Goal: Task Accomplishment & Management: Manage account settings

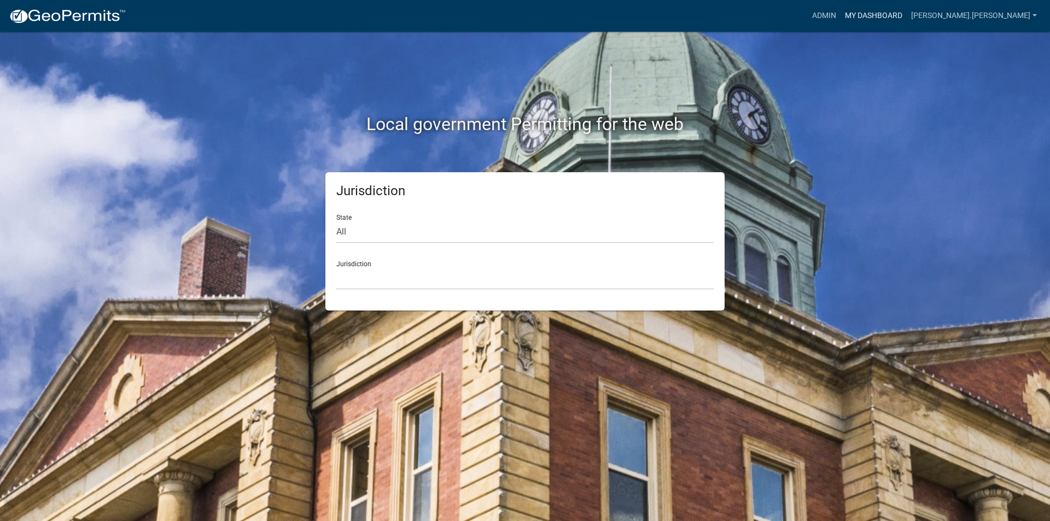
click at [907, 17] on link "My Dashboard" at bounding box center [874, 15] width 66 height 21
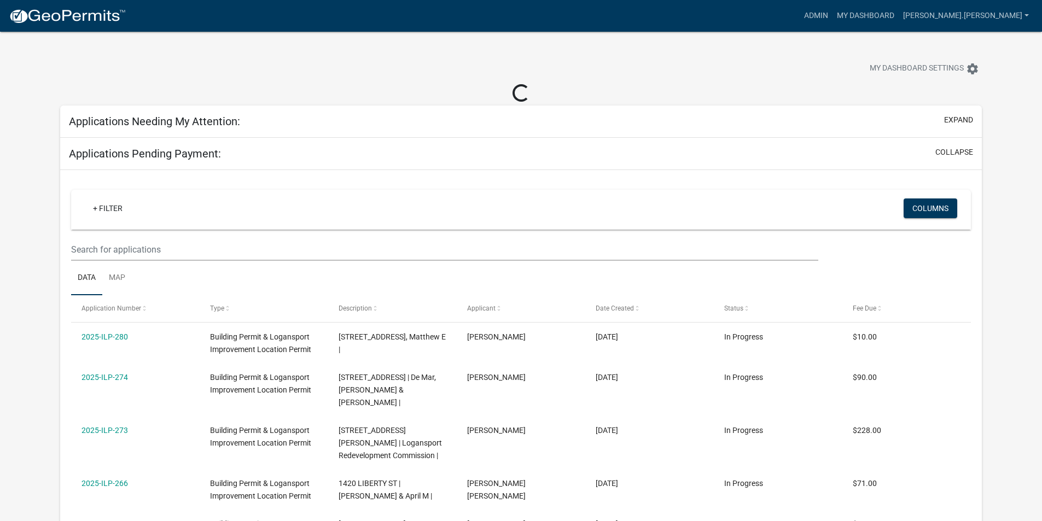
select select "3: 100"
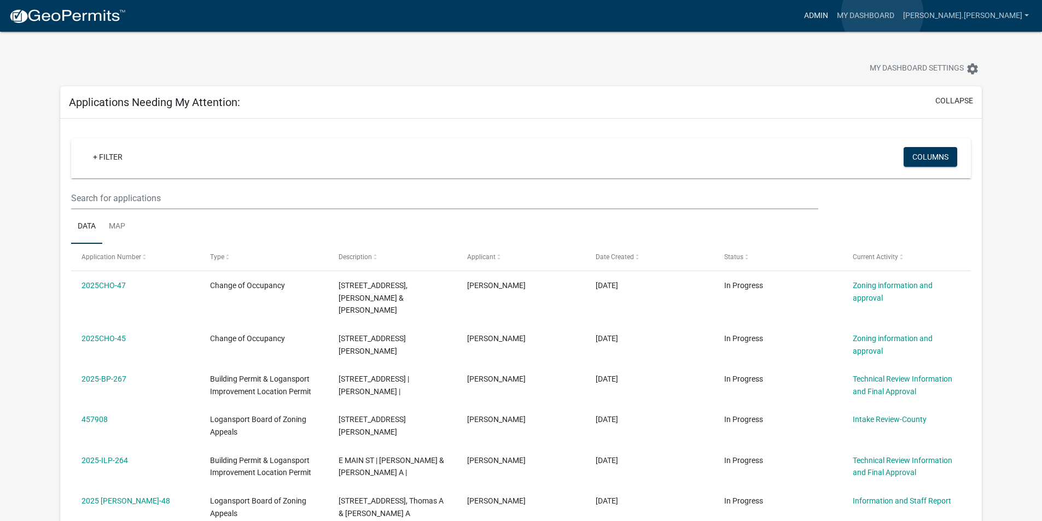
click at [833, 14] on link "Admin" at bounding box center [816, 15] width 33 height 21
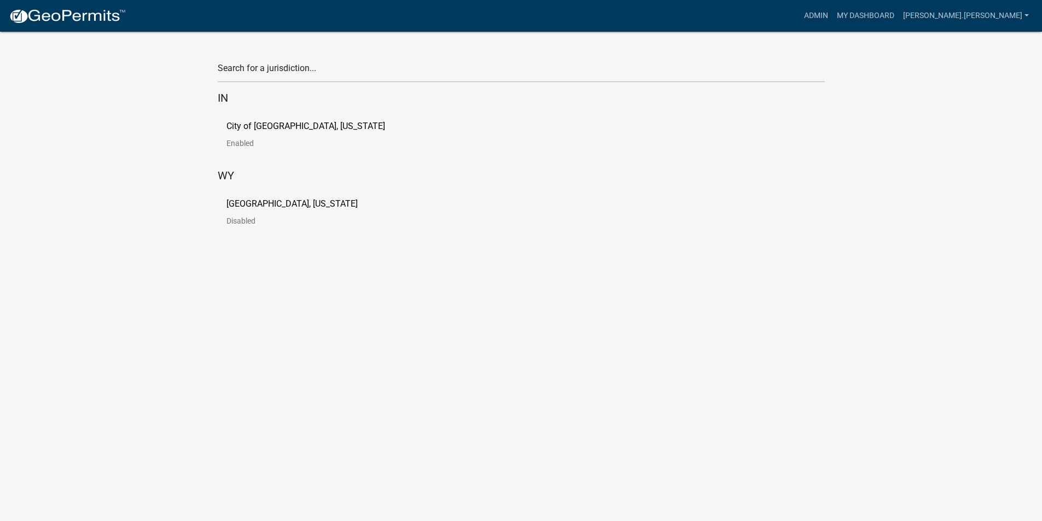
click at [230, 140] on p "Enabled" at bounding box center [314, 143] width 176 height 8
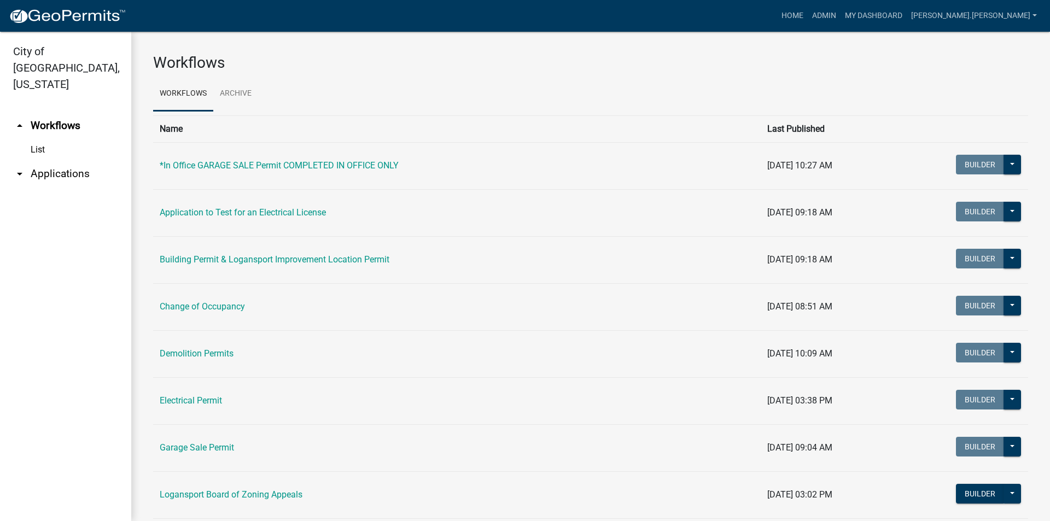
click at [7, 161] on link "arrow_drop_down Applications" at bounding box center [65, 174] width 131 height 26
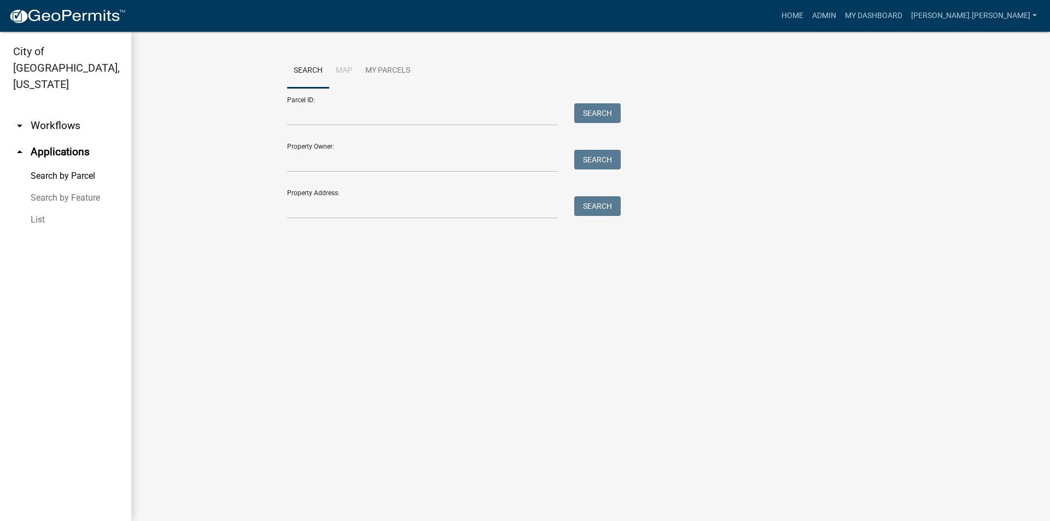
click at [45, 209] on link "List" at bounding box center [65, 220] width 131 height 22
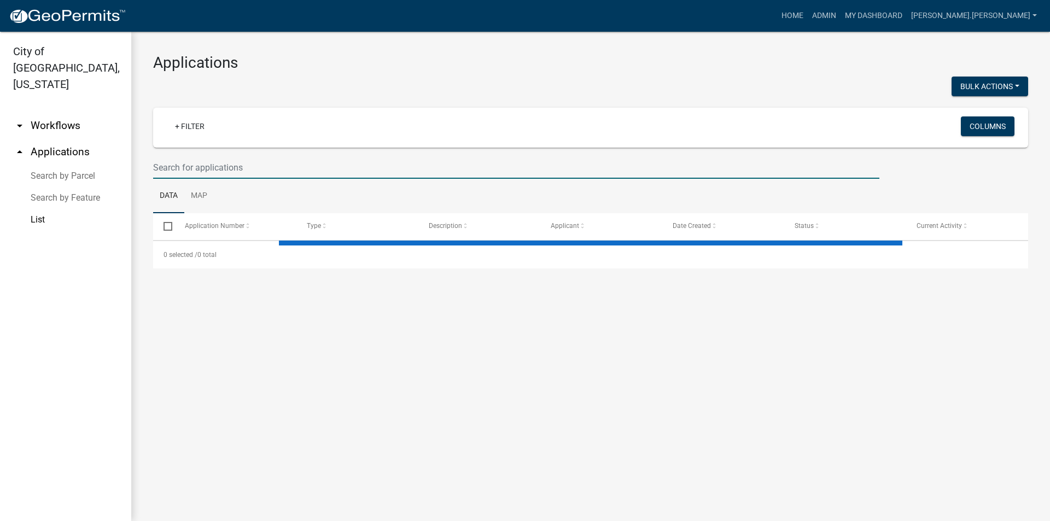
click at [198, 170] on input "text" at bounding box center [516, 167] width 726 height 22
select select "3: 100"
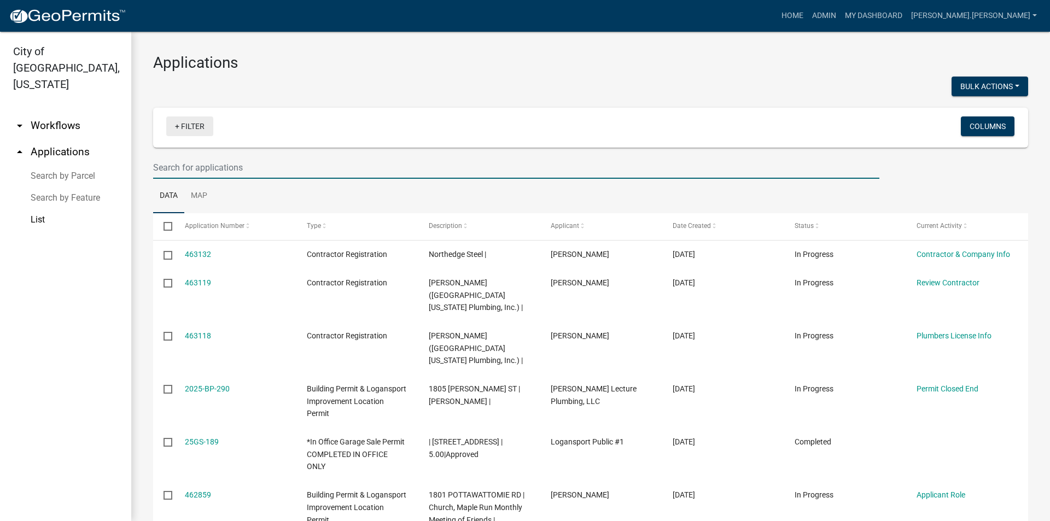
click at [192, 125] on link "+ Filter" at bounding box center [189, 127] width 47 height 20
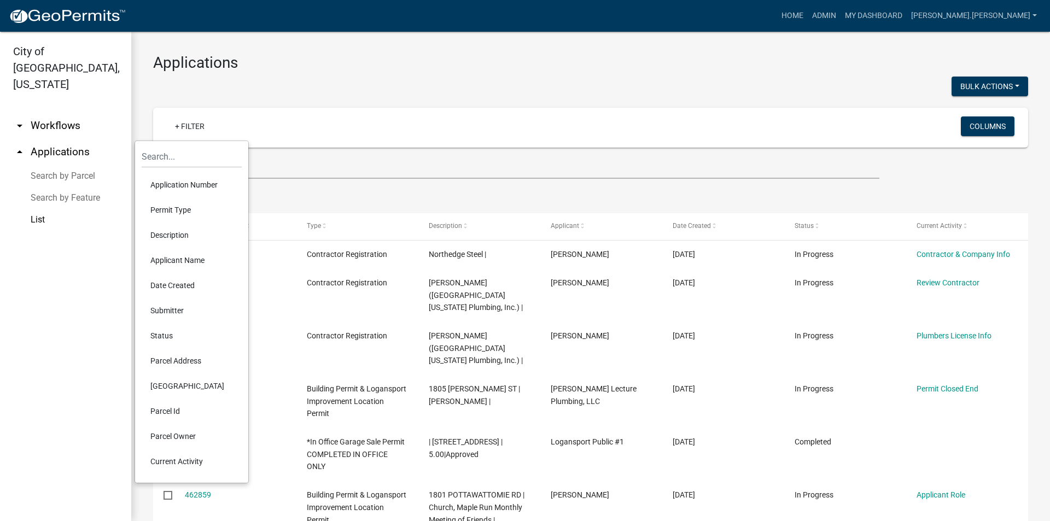
click at [174, 209] on li "Permit Type" at bounding box center [192, 209] width 100 height 25
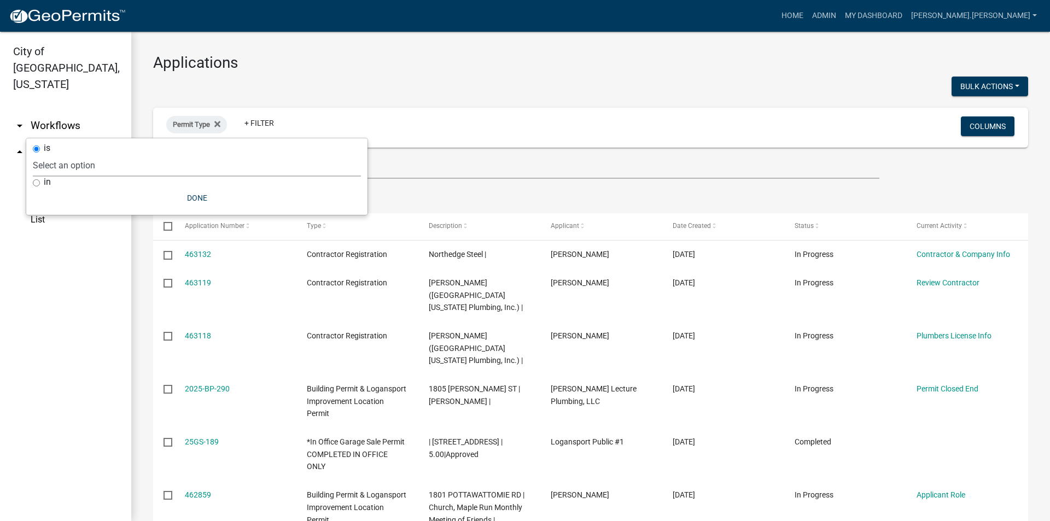
drag, startPoint x: 207, startPoint y: 156, endPoint x: 206, endPoint y: 162, distance: 5.6
click at [207, 157] on select "Select an option *In Office GARAGE SALE Permit COMPLETED IN OFFICE ONLY Applica…" at bounding box center [197, 165] width 328 height 22
select select "30785898-e91e-4a05-86c2-4c4b36c5c0be"
click at [72, 154] on select "Select an option *In Office GARAGE SALE Permit COMPLETED IN OFFICE ONLY Applica…" at bounding box center [197, 165] width 328 height 22
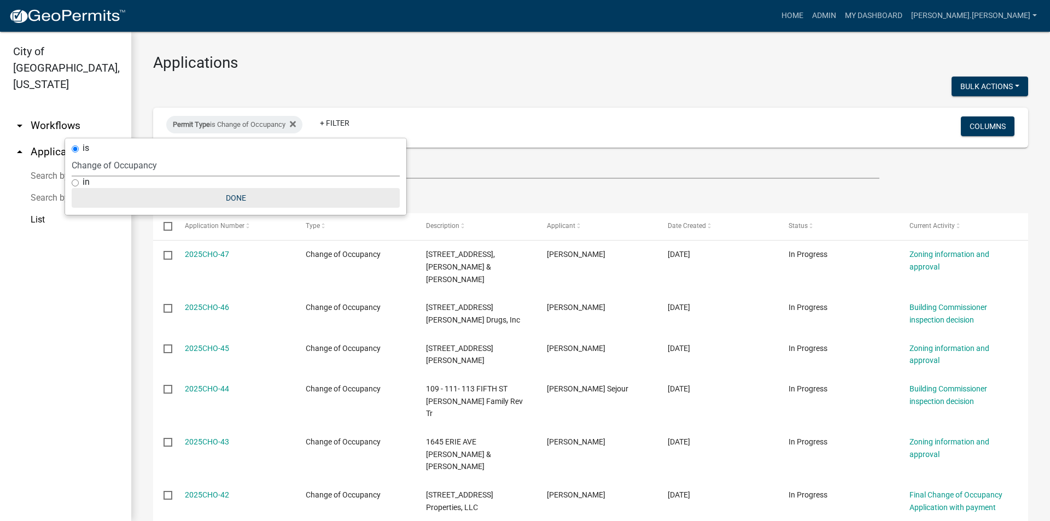
click at [238, 197] on button "Done" at bounding box center [236, 198] width 328 height 20
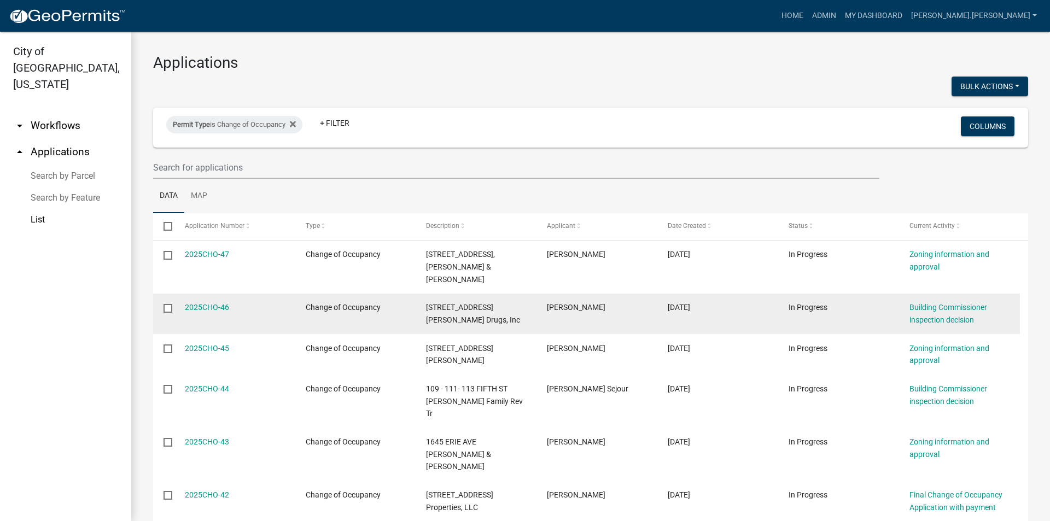
scroll to position [55, 0]
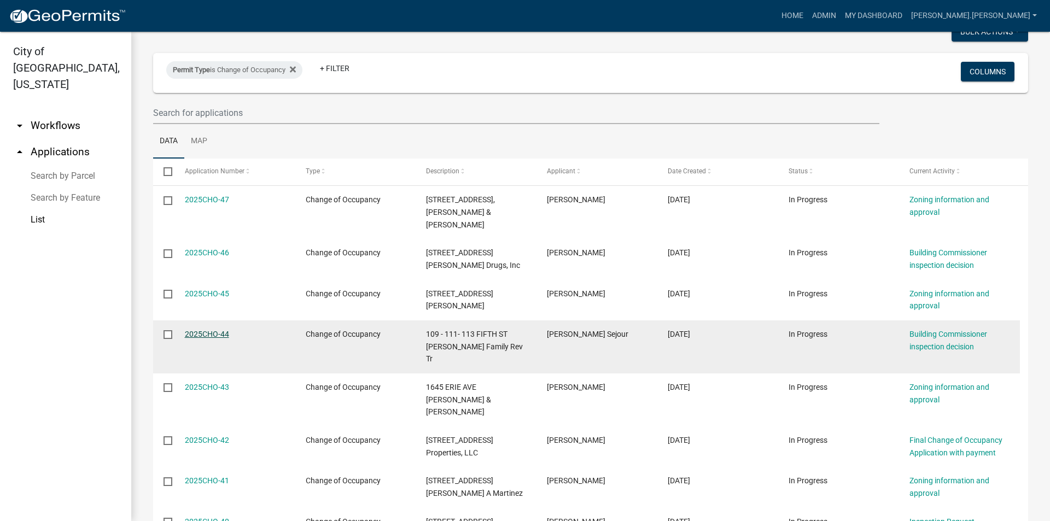
click at [211, 334] on link "2025CHO-44" at bounding box center [207, 334] width 44 height 9
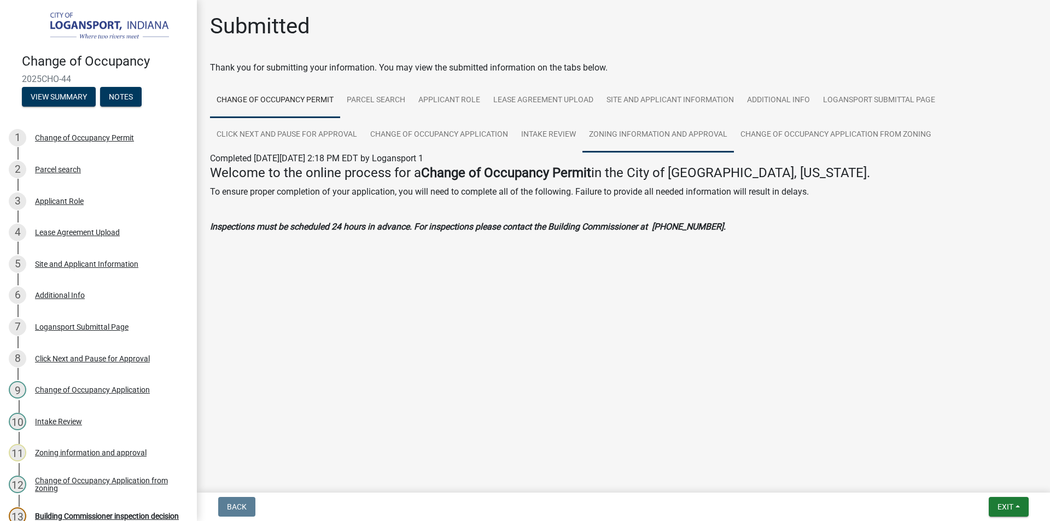
click at [660, 141] on link "Zoning information and approval" at bounding box center [659, 135] width 152 height 35
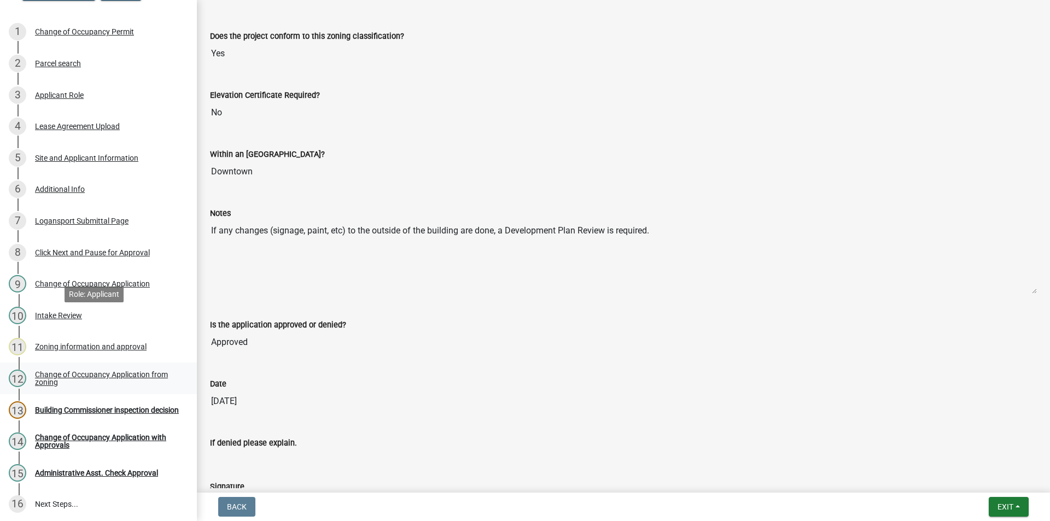
scroll to position [205, 0]
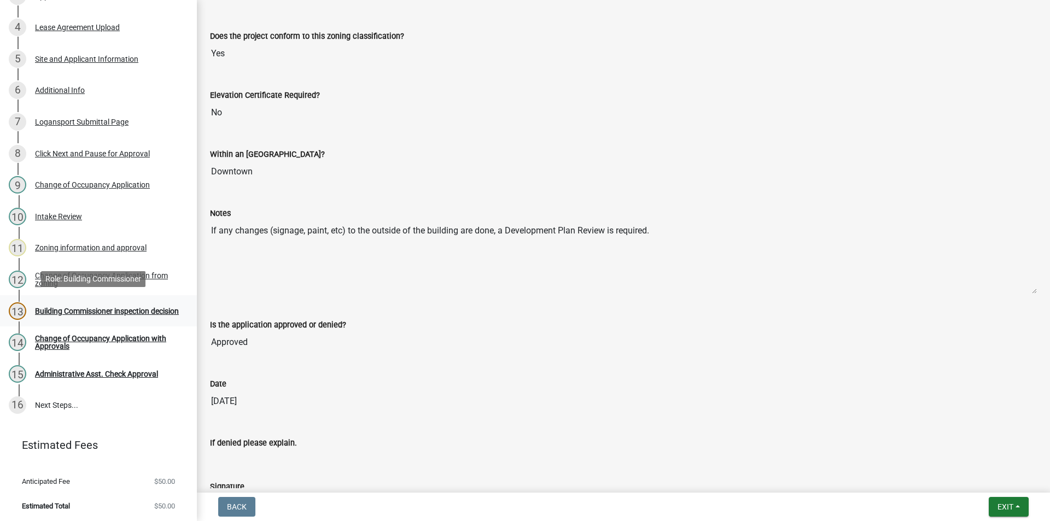
click at [91, 309] on div "Building Commissioner inspection decision" at bounding box center [107, 311] width 144 height 8
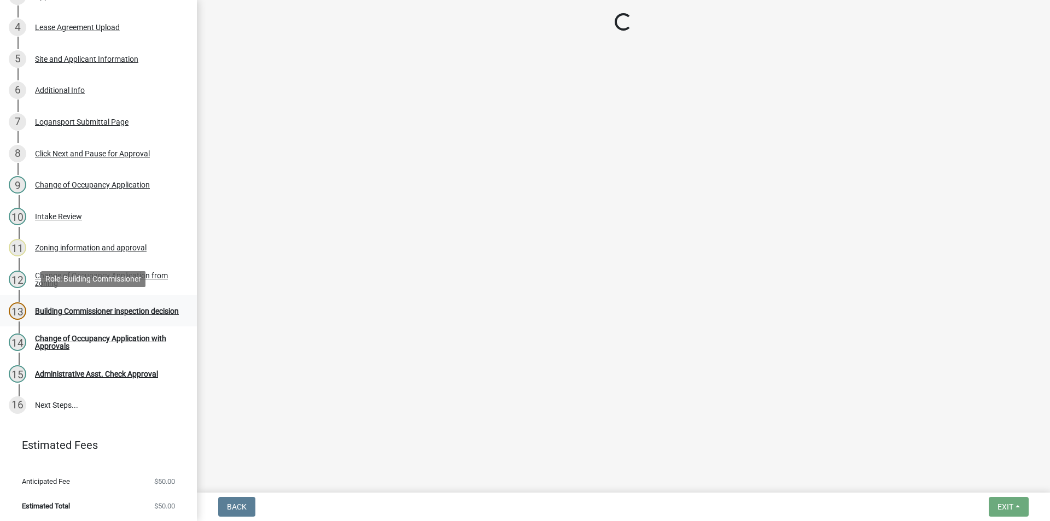
scroll to position [0, 0]
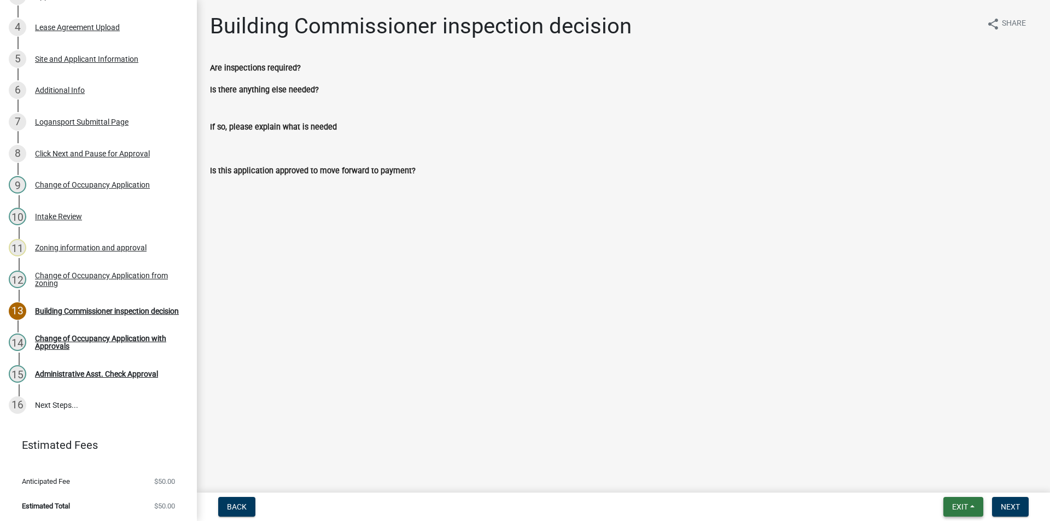
click at [964, 505] on span "Exit" at bounding box center [960, 507] width 16 height 9
click at [925, 488] on button "Save & Exit" at bounding box center [940, 478] width 88 height 26
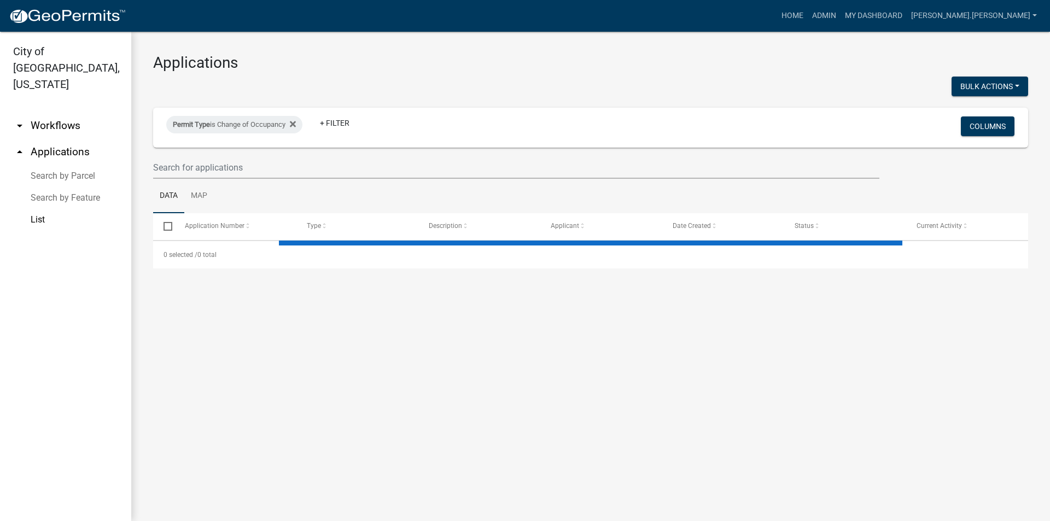
select select "3: 100"
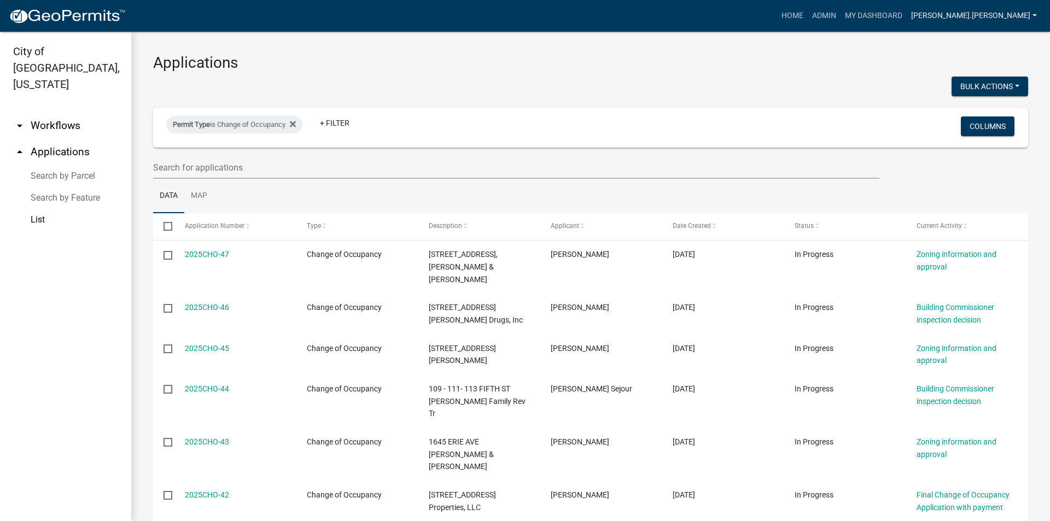
click at [1038, 9] on nav "Toggle drawer menu more_horiz Home Admin My Dashboard [PERSON_NAME].[PERSON_NAM…" at bounding box center [525, 16] width 1050 height 32
click at [1029, 11] on link "[PERSON_NAME].[PERSON_NAME]" at bounding box center [974, 15] width 135 height 21
click at [992, 111] on link "Logout" at bounding box center [998, 107] width 88 height 26
